Goal: Communication & Community: Ask a question

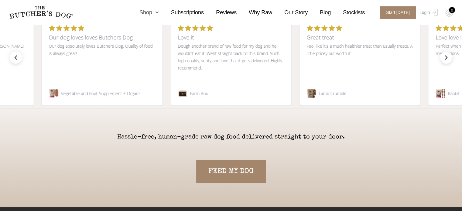
scroll to position [1368, 0]
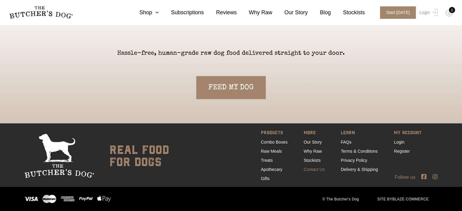
click at [304, 168] on link "Contact Us" at bounding box center [314, 169] width 21 height 5
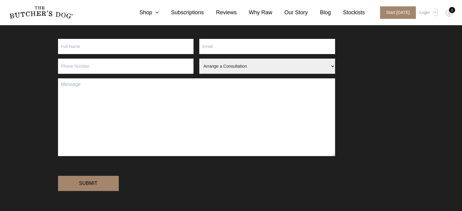
scroll to position [91, 0]
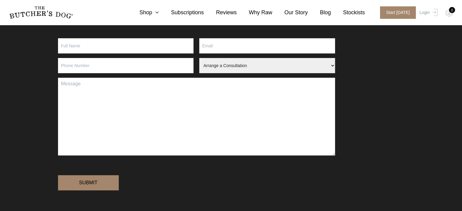
click at [140, 41] on input "Contact form" at bounding box center [126, 45] width 136 height 15
type input "[PERSON_NAME]"
type input "[EMAIL_ADDRESS][DOMAIN_NAME]"
type input "0466452318"
click at [236, 69] on select "Arrange a Consultation Become a Stockist Order Query Stock Enquiry" at bounding box center [267, 65] width 136 height 15
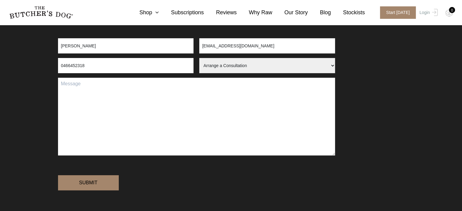
select select "Become a Stockist"
click at [199, 58] on select "Arrange a Consultation Become a Stockist Order Query Stock Enquiry" at bounding box center [267, 65] width 136 height 15
drag, startPoint x: 113, startPoint y: 89, endPoint x: 113, endPoint y: 86, distance: 3.4
click at [113, 87] on textarea "Contact form" at bounding box center [196, 117] width 277 height 78
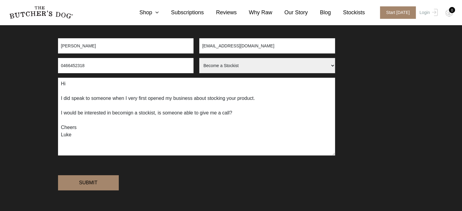
type textarea "Hi I did speak to someone when I very first opened my business about stocking y…"
click at [78, 191] on input "Submit" at bounding box center [88, 182] width 61 height 15
click at [96, 191] on input "Submit" at bounding box center [88, 182] width 61 height 15
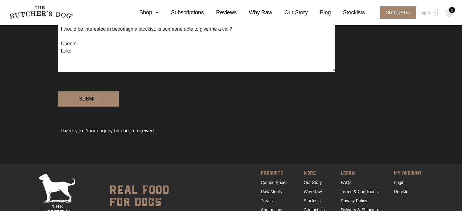
scroll to position [0, 0]
